Goal: Information Seeking & Learning: Learn about a topic

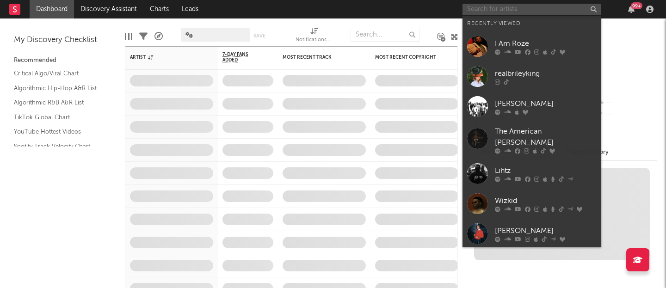
click at [508, 8] on input "text" at bounding box center [532, 10] width 139 height 12
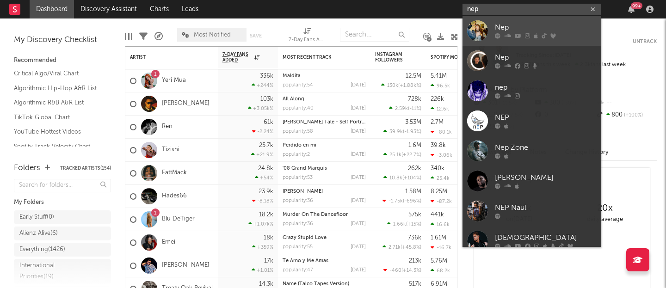
type input "nep"
click at [510, 25] on div "Nep" at bounding box center [546, 27] width 102 height 11
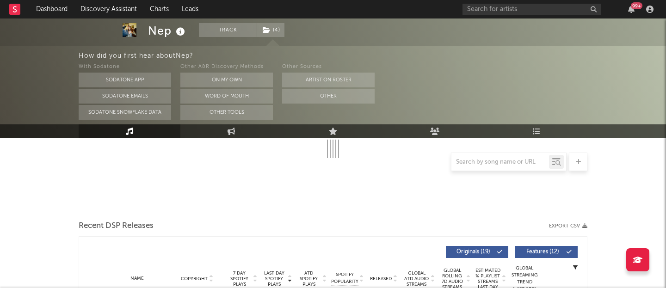
select select "6m"
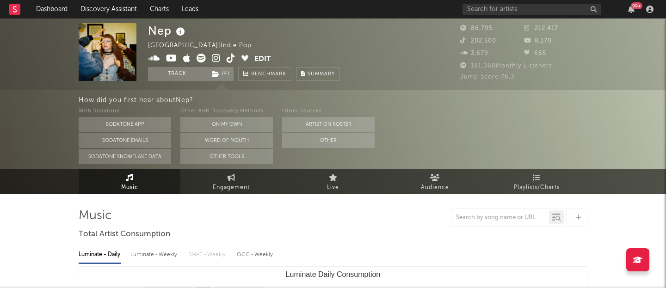
click at [231, 59] on icon at bounding box center [231, 58] width 9 height 9
